Goal: Check status: Check status

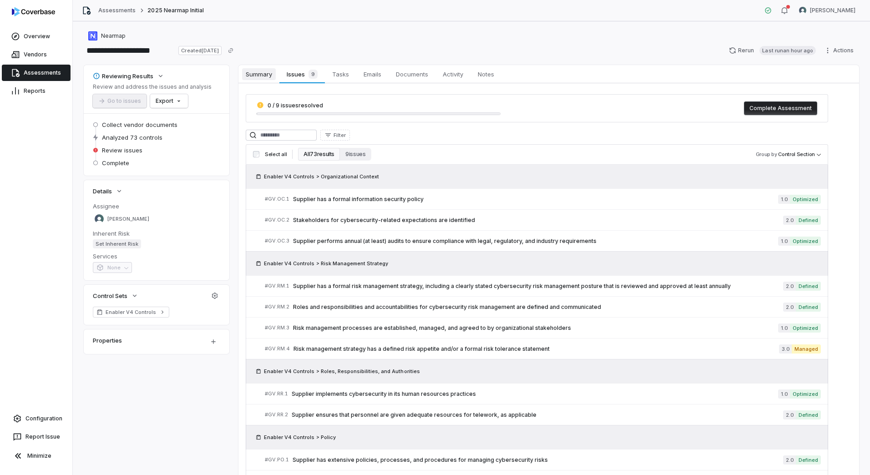
click at [257, 71] on span "Summary" at bounding box center [259, 74] width 34 height 12
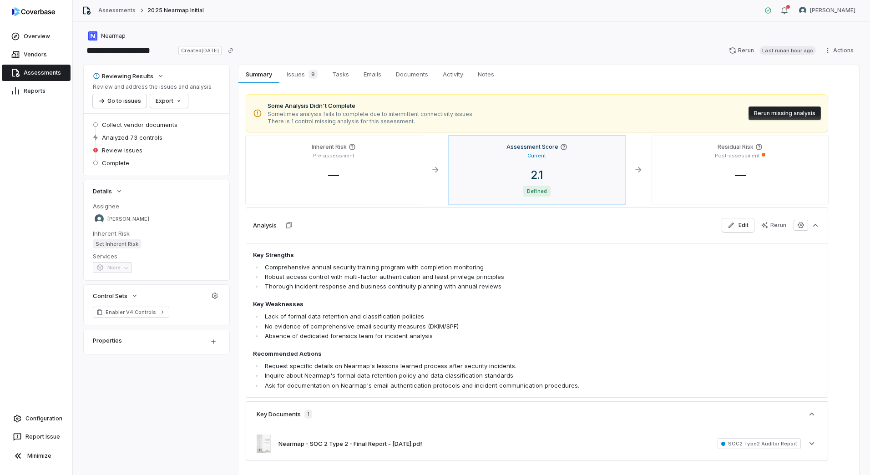
click at [616, 167] on div "Assessment Score Current 2.1 Defined" at bounding box center [537, 170] width 176 height 68
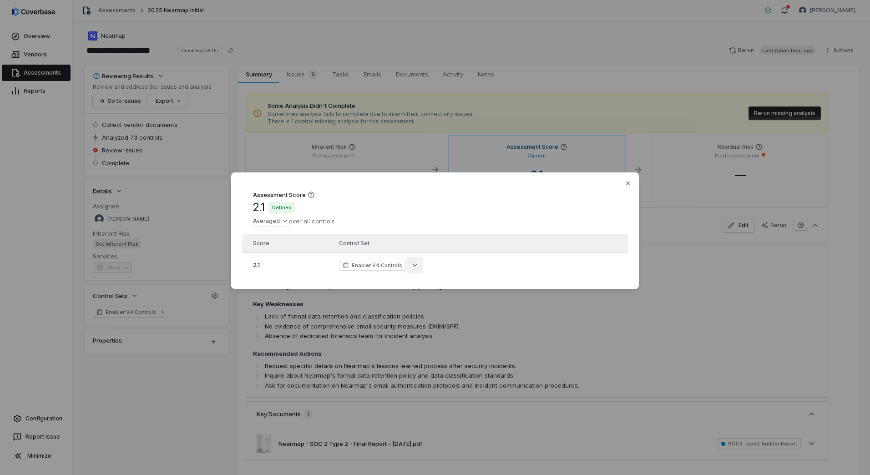
click at [416, 259] on button "button" at bounding box center [415, 265] width 16 height 16
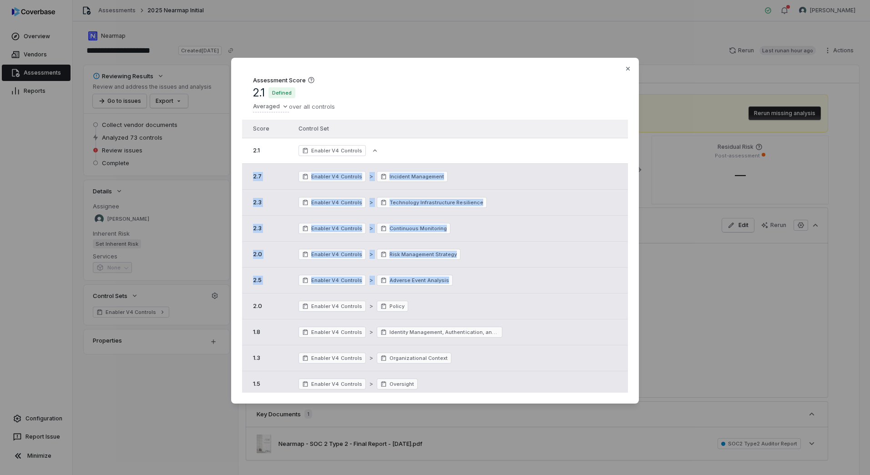
drag, startPoint x: 277, startPoint y: 178, endPoint x: 478, endPoint y: 297, distance: 233.5
click at [478, 297] on tbody "2.1 Enabler V4 Controls 2.7 Enabler V4 Controls > Incident Management 2.3 Enabl…" at bounding box center [435, 371] width 386 height 467
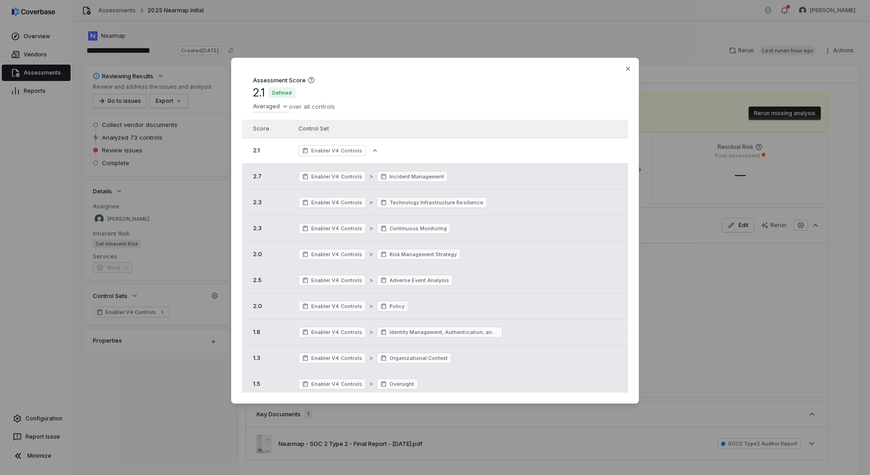
click at [504, 350] on td "Enabler V4 Controls > Organizational Context" at bounding box center [446, 358] width 311 height 26
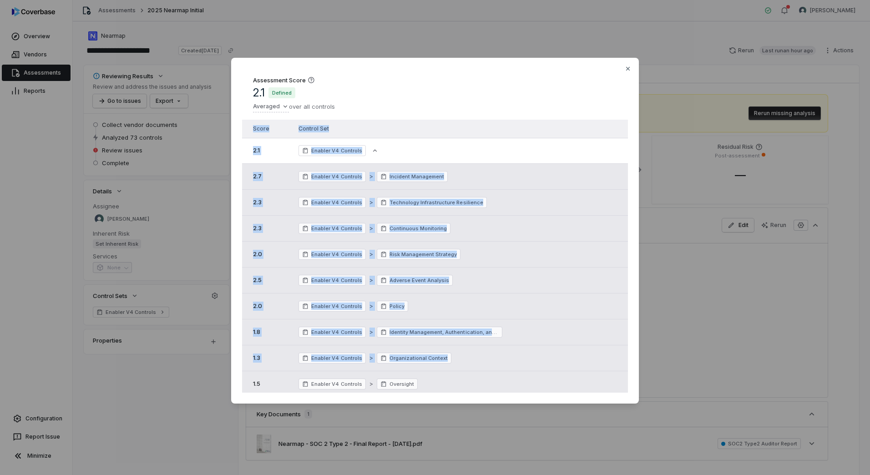
drag, startPoint x: 489, startPoint y: 351, endPoint x: 214, endPoint y: 169, distance: 329.8
click at [214, 169] on div "Assessment Score 2.1 Defined Averaged over all controls Score Control Set 2.1 E…" at bounding box center [435, 237] width 870 height 389
click at [265, 229] on div "2.3" at bounding box center [268, 228] width 31 height 9
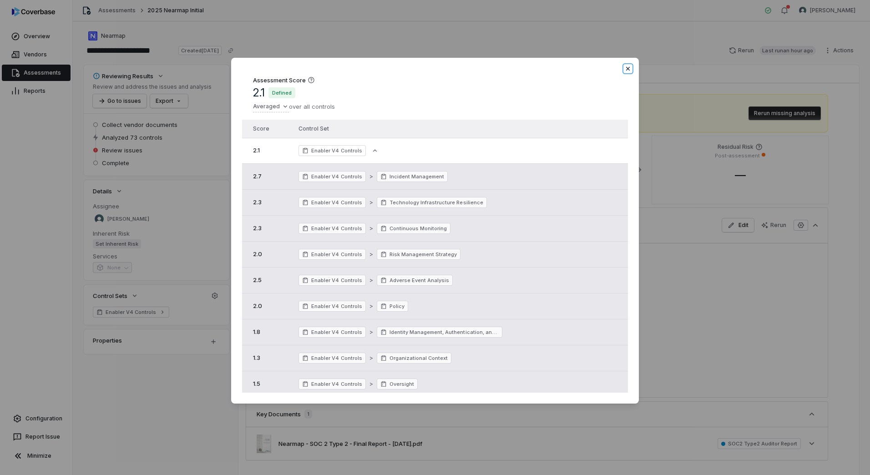
click at [630, 71] on icon "button" at bounding box center [628, 68] width 7 height 7
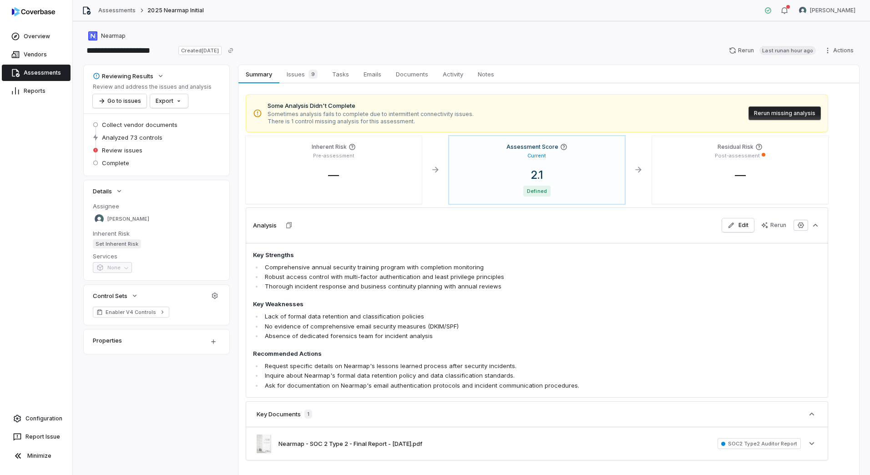
click at [381, 121] on span "There is 1 control missing analysis for this assessment." at bounding box center [371, 121] width 206 height 7
click at [766, 111] on button "Rerun missing analysis" at bounding box center [785, 114] width 72 height 14
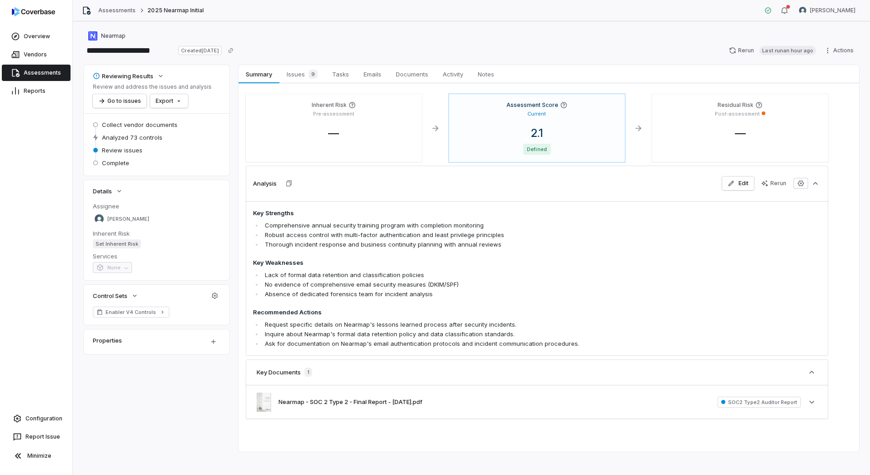
click at [211, 388] on div "Reviewing Results Review and address the issues and analysis Go to issues Expor…" at bounding box center [472, 258] width 776 height 387
